Goal: Use online tool/utility: Utilize a website feature to perform a specific function

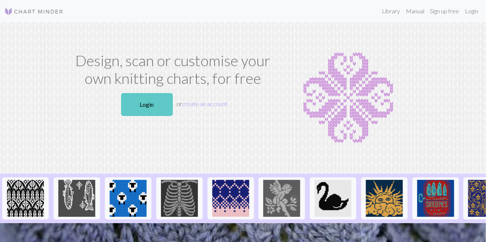
click at [152, 110] on link "Login" at bounding box center [147, 104] width 52 height 23
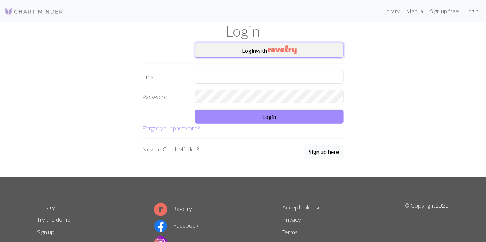
click at [265, 54] on button "Login with" at bounding box center [269, 50] width 149 height 15
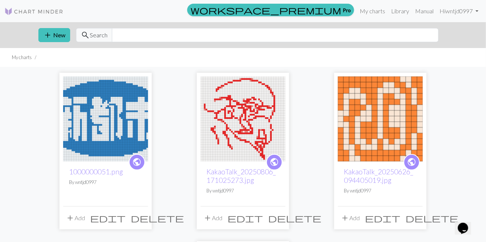
click at [122, 127] on img at bounding box center [105, 118] width 85 height 85
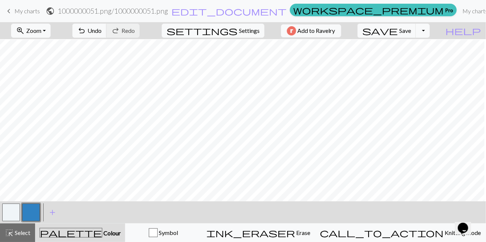
scroll to position [44, 3]
click at [14, 17] on link "keyboard_arrow_left My charts" at bounding box center [21, 11] width 35 height 13
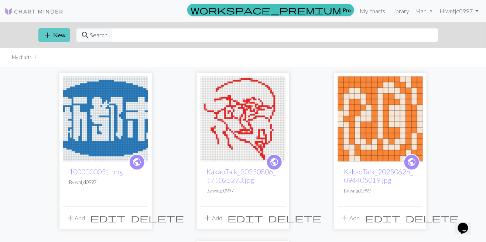
click at [50, 34] on span "add" at bounding box center [47, 35] width 9 height 10
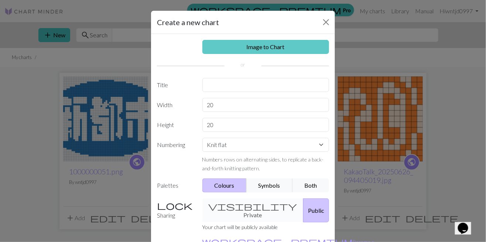
click at [307, 44] on link "Image to Chart" at bounding box center [265, 47] width 127 height 14
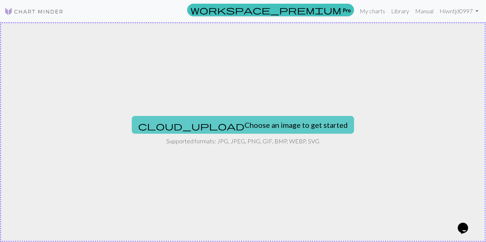
click at [272, 131] on button "cloud_upload Choose an image to get started" at bounding box center [243, 125] width 222 height 18
type input "C:\fakepath\1000000051.png"
